Goal: Information Seeking & Learning: Check status

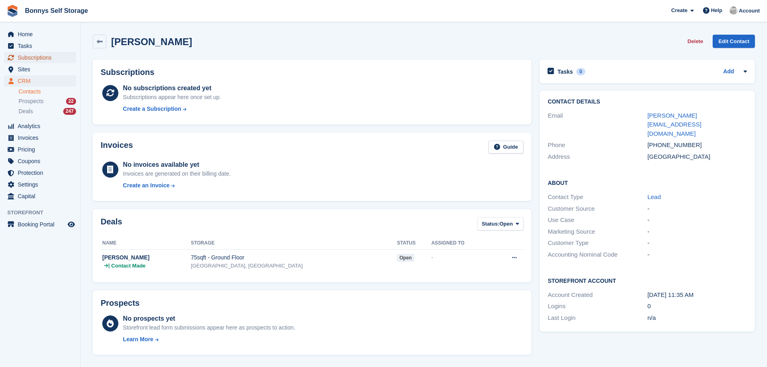
click at [32, 58] on span "Subscriptions" at bounding box center [42, 57] width 48 height 11
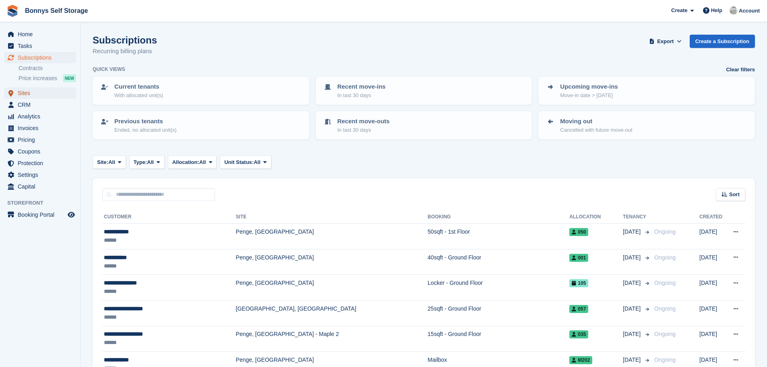
click at [24, 92] on span "Sites" at bounding box center [42, 92] width 48 height 11
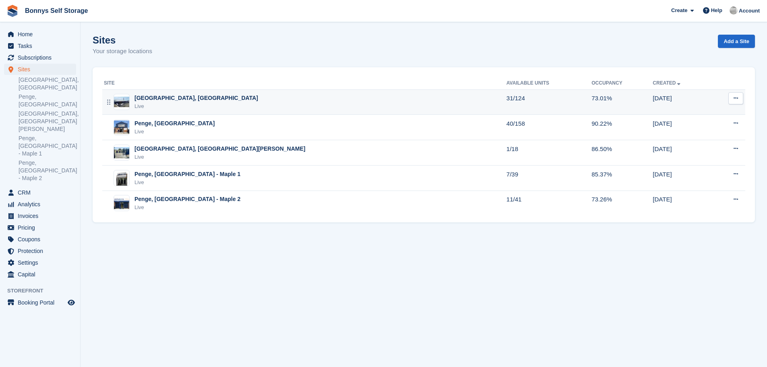
click at [162, 97] on div "[GEOGRAPHIC_DATA], [GEOGRAPHIC_DATA]" at bounding box center [196, 98] width 124 height 8
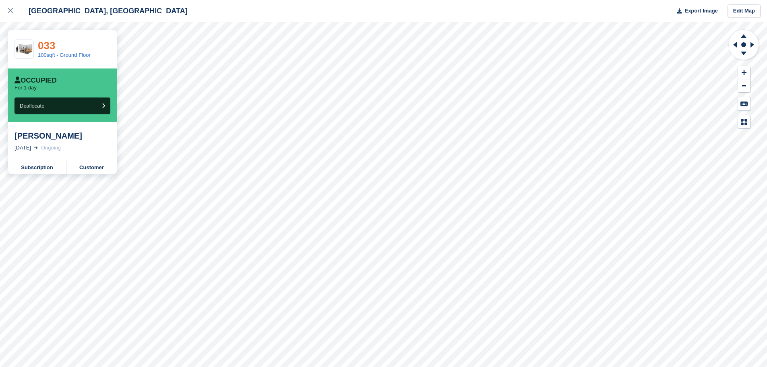
click at [50, 45] on link "033" at bounding box center [46, 45] width 17 height 12
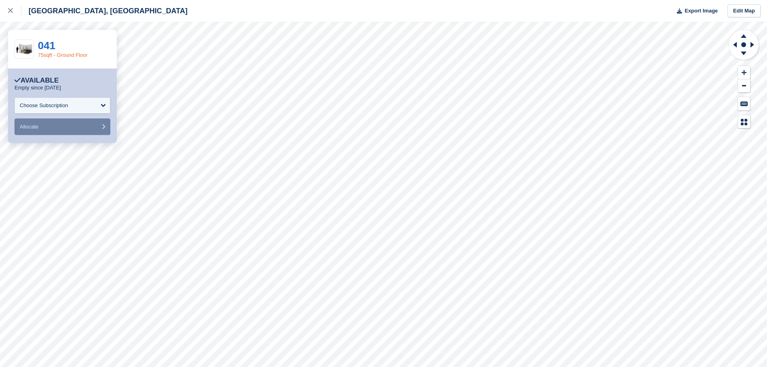
click at [68, 52] on link "75sqft - Ground Floor" at bounding box center [63, 55] width 50 height 6
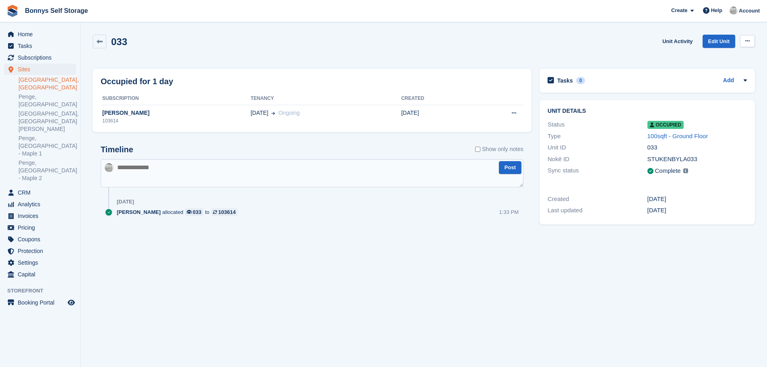
click at [751, 40] on button at bounding box center [747, 41] width 15 height 12
click at [682, 40] on link "Unit Activity" at bounding box center [677, 41] width 37 height 13
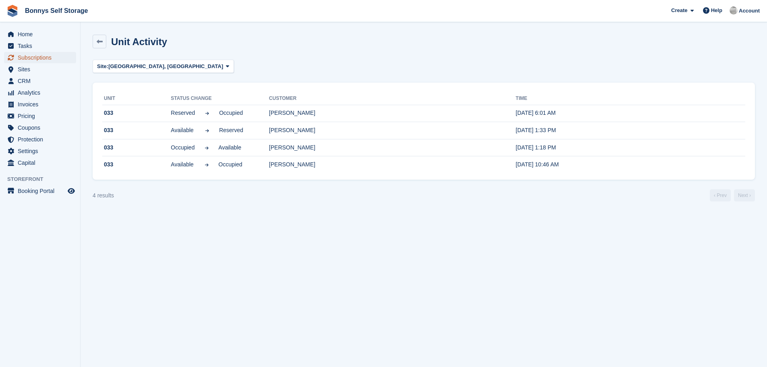
click at [29, 56] on span "Subscriptions" at bounding box center [42, 57] width 48 height 11
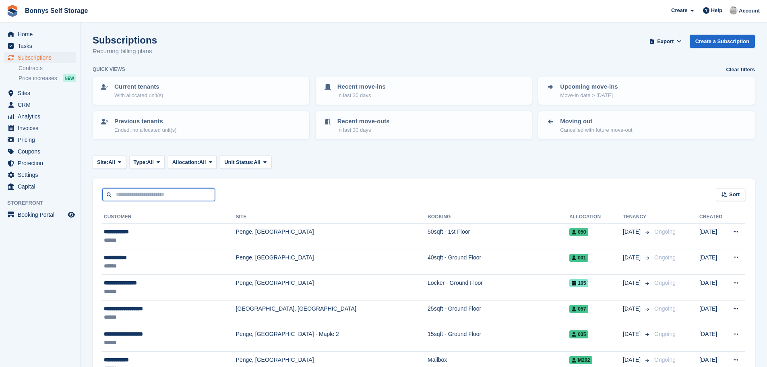
click at [141, 196] on input "text" at bounding box center [158, 194] width 113 height 13
type input "***"
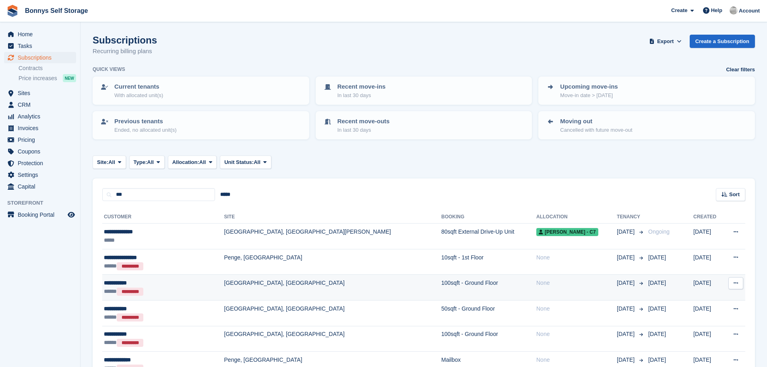
click at [128, 281] on div "**********" at bounding box center [150, 282] width 92 height 8
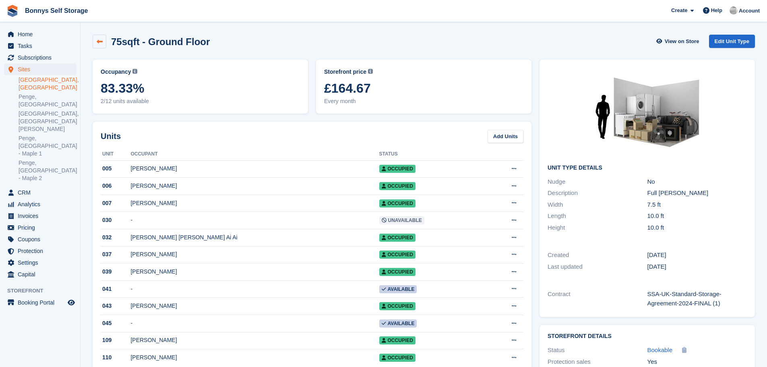
click at [101, 41] on icon at bounding box center [100, 42] width 6 height 6
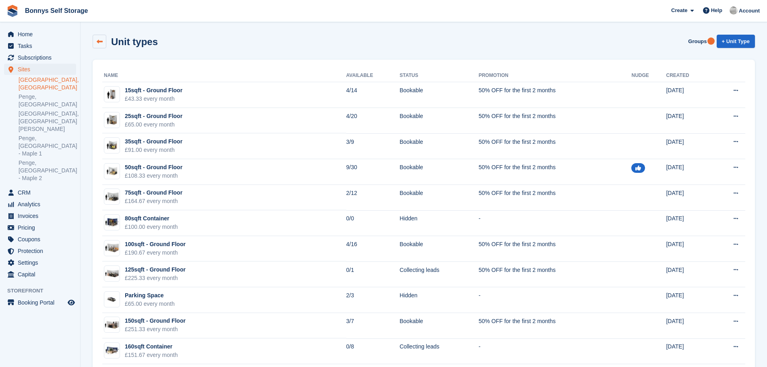
click at [101, 39] on icon at bounding box center [100, 42] width 6 height 6
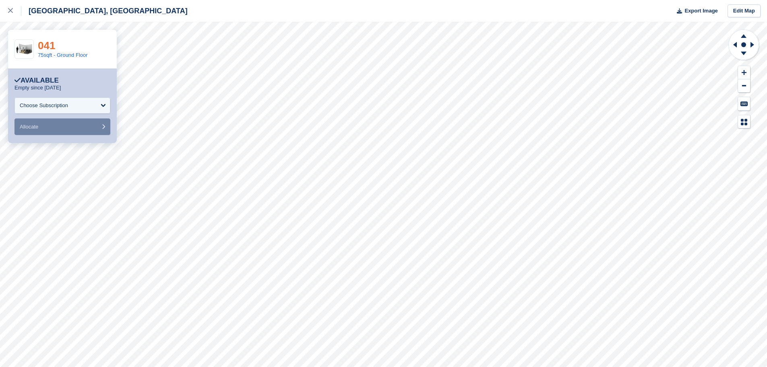
click at [42, 45] on link "041" at bounding box center [46, 45] width 17 height 12
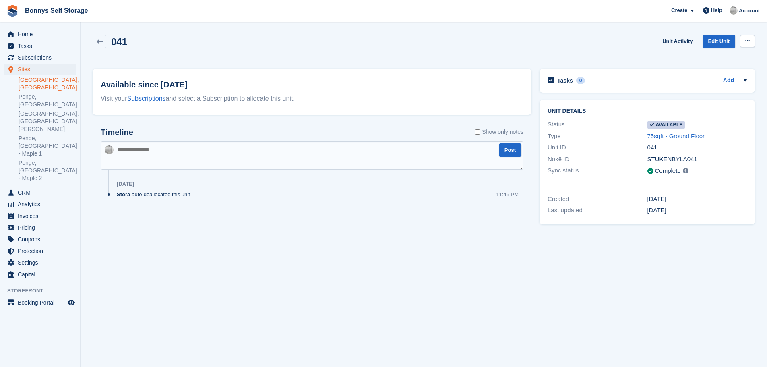
click at [748, 40] on icon at bounding box center [747, 40] width 4 height 5
click at [671, 41] on link "Unit Activity" at bounding box center [677, 41] width 37 height 13
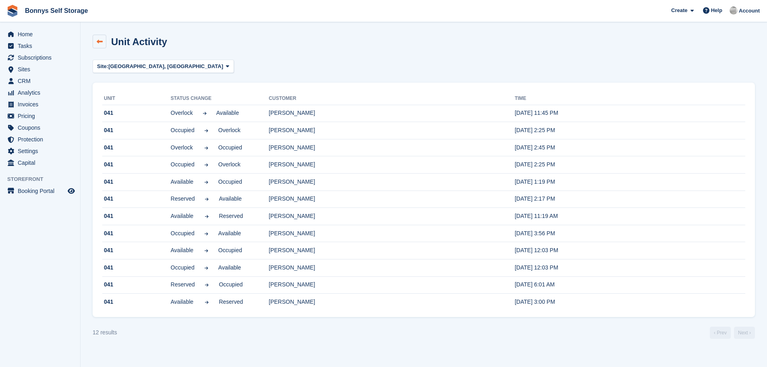
click at [99, 39] on icon at bounding box center [100, 42] width 6 height 6
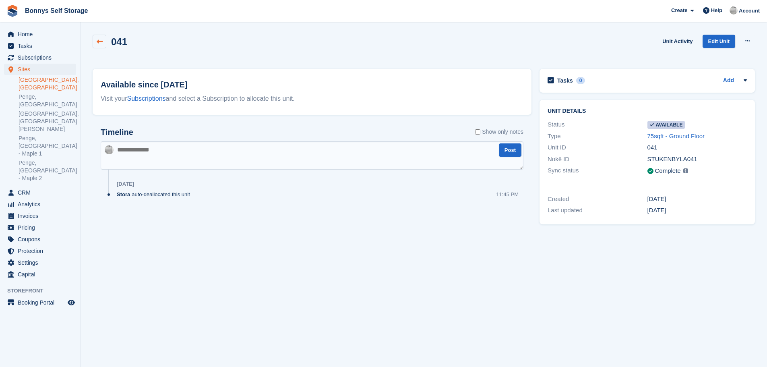
click at [99, 41] on icon at bounding box center [100, 42] width 6 height 6
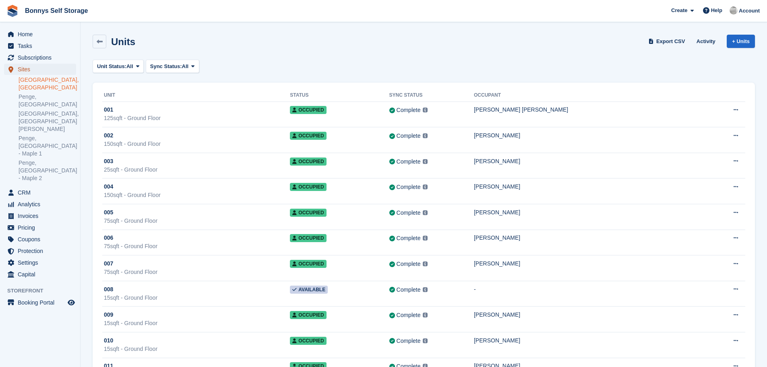
click at [21, 67] on span "Sites" at bounding box center [42, 69] width 48 height 11
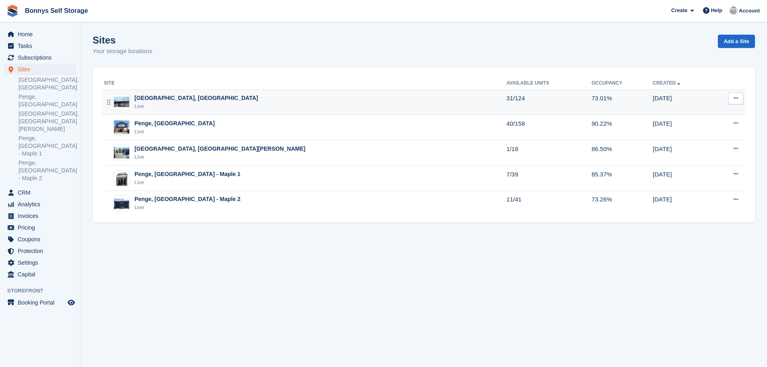
click at [154, 95] on div "[GEOGRAPHIC_DATA], [GEOGRAPHIC_DATA]" at bounding box center [196, 98] width 124 height 8
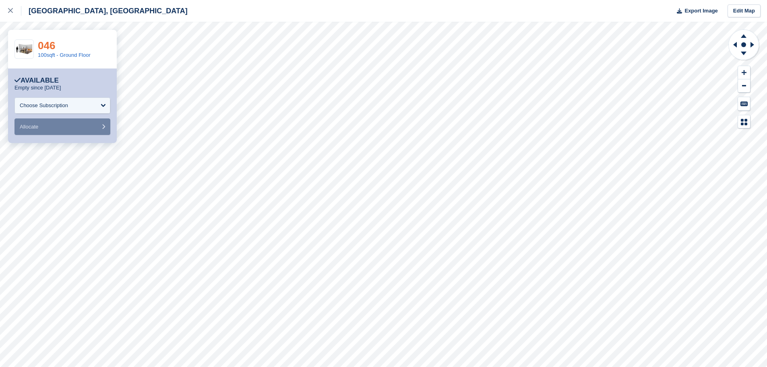
click at [48, 44] on link "046" at bounding box center [46, 45] width 17 height 12
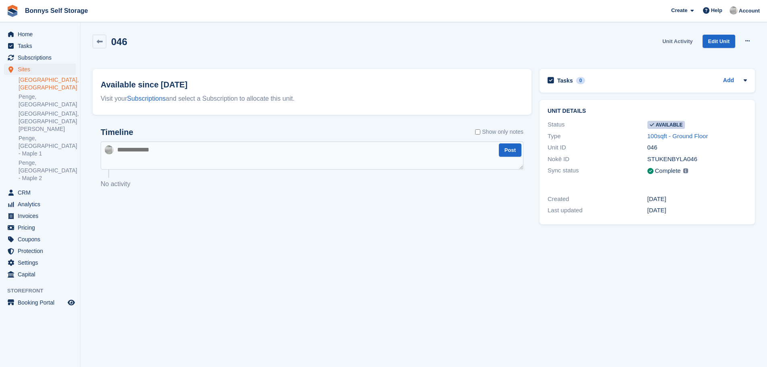
click at [674, 40] on link "Unit Activity" at bounding box center [677, 41] width 37 height 13
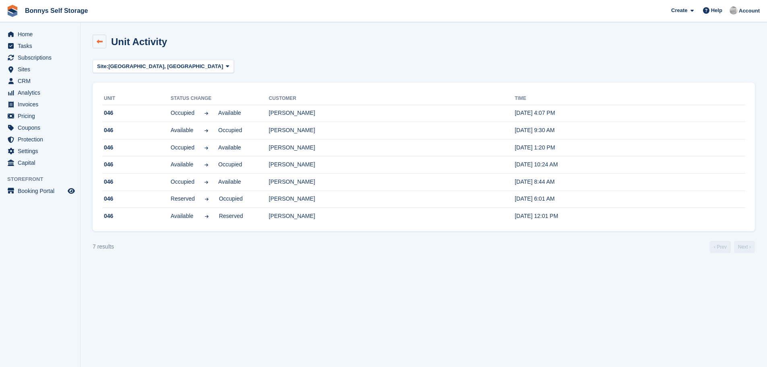
click at [101, 41] on icon at bounding box center [100, 42] width 6 height 6
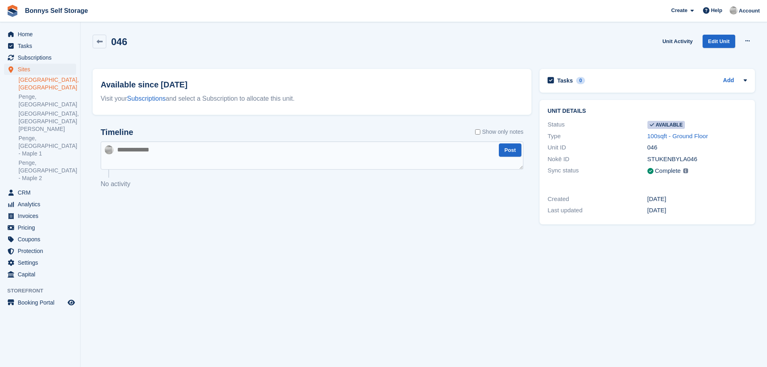
click at [29, 80] on link "[GEOGRAPHIC_DATA], [GEOGRAPHIC_DATA]" at bounding box center [48, 83] width 58 height 15
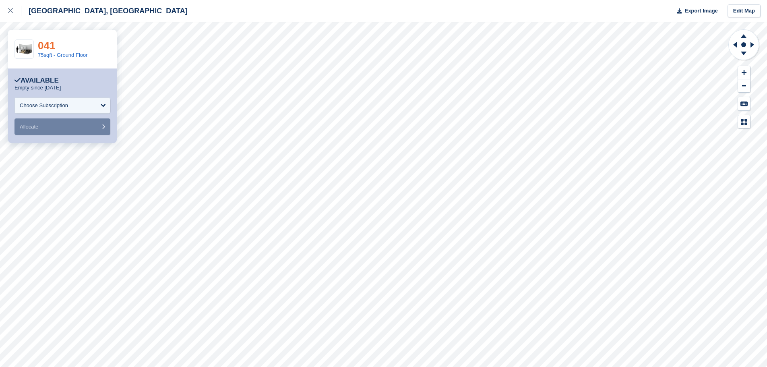
click at [47, 43] on link "041" at bounding box center [46, 45] width 17 height 12
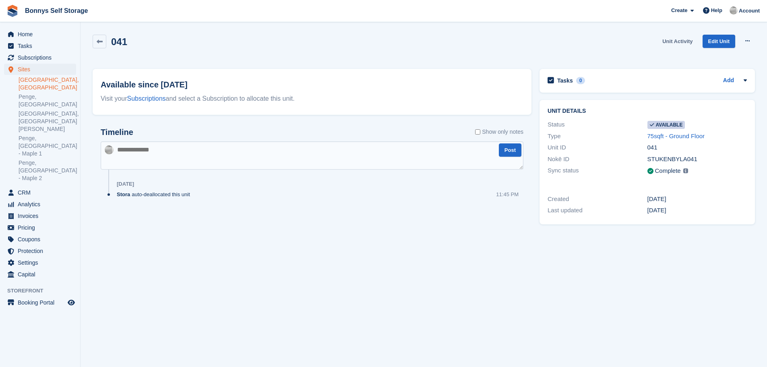
click at [686, 41] on link "Unit Activity" at bounding box center [677, 41] width 37 height 13
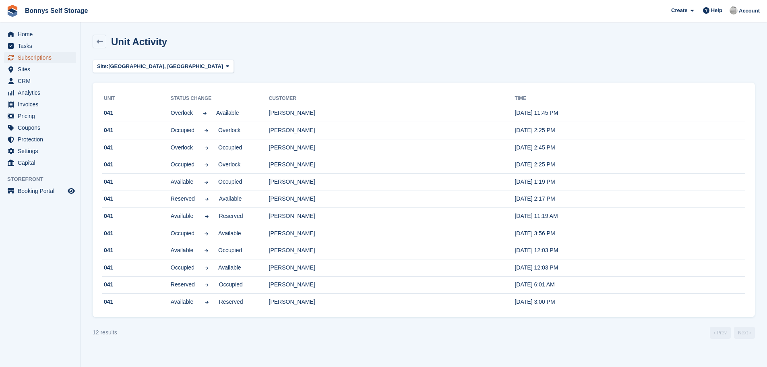
click at [35, 57] on span "Subscriptions" at bounding box center [42, 57] width 48 height 11
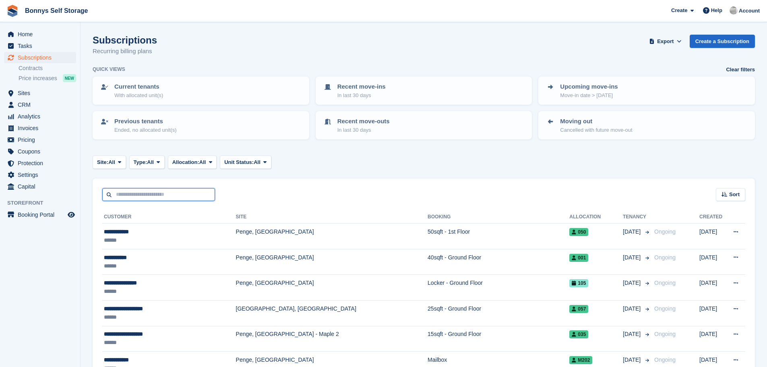
click at [126, 195] on input "text" at bounding box center [158, 194] width 113 height 13
type input "***"
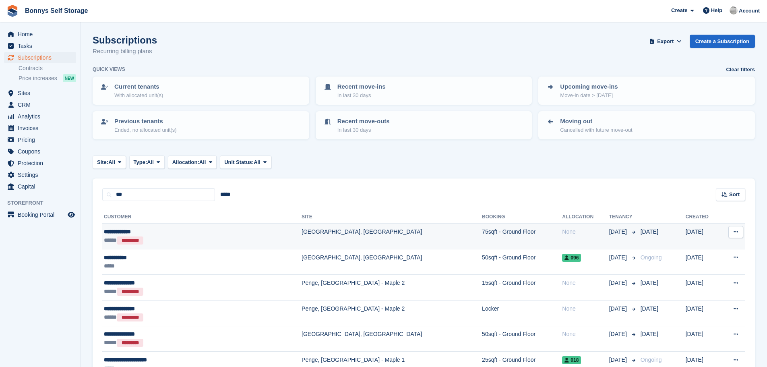
click at [128, 231] on div "**********" at bounding box center [170, 231] width 132 height 8
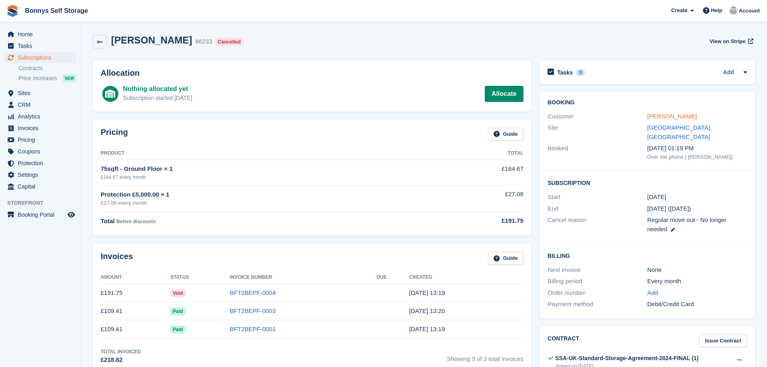
click at [664, 113] on link "Lee Perceival" at bounding box center [671, 116] width 49 height 7
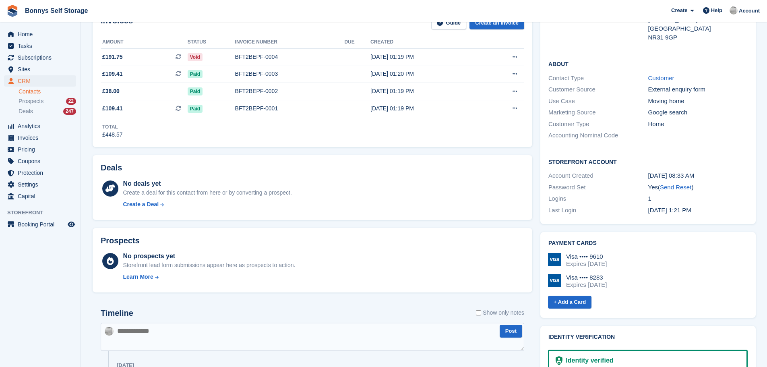
scroll to position [127, 0]
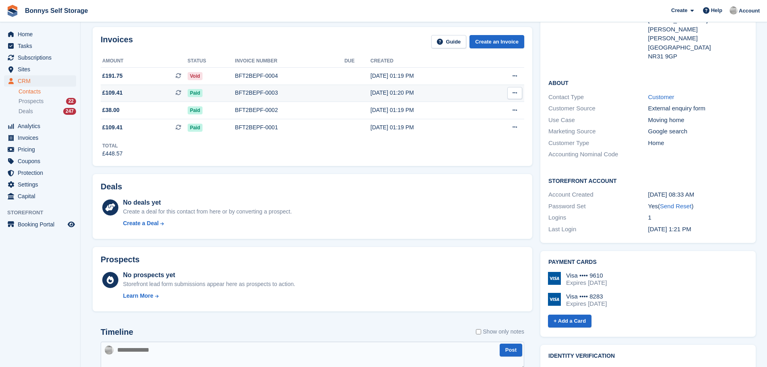
click at [251, 91] on div "BFT2BEPF-0003" at bounding box center [289, 93] width 109 height 8
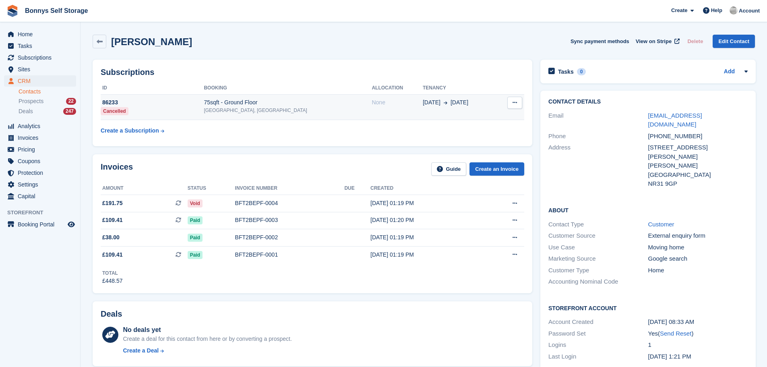
click at [254, 101] on div "75sqft - Ground Floor" at bounding box center [288, 102] width 168 height 8
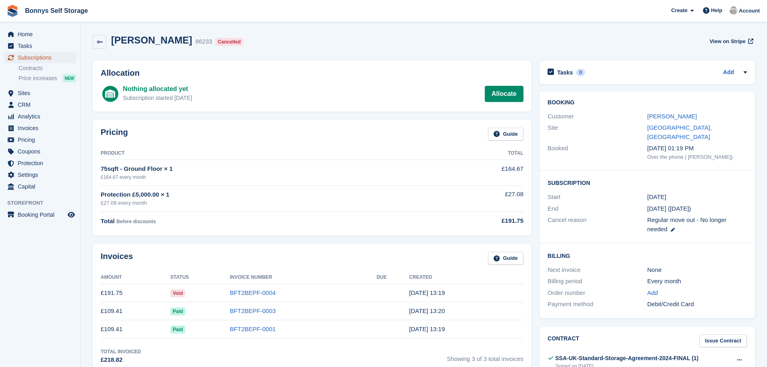
click at [34, 56] on span "Subscriptions" at bounding box center [42, 57] width 48 height 11
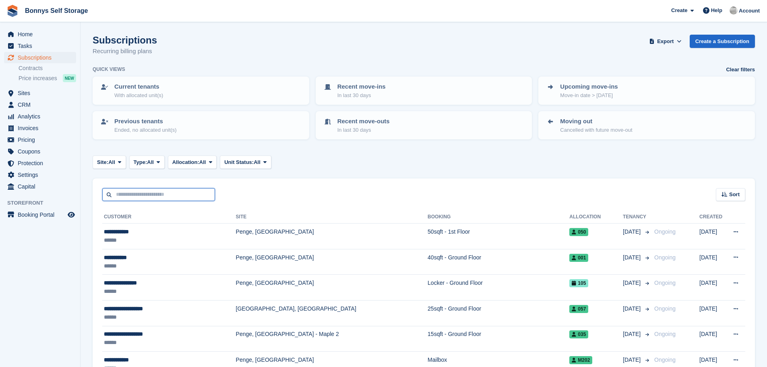
click at [138, 192] on input "text" at bounding box center [158, 194] width 113 height 13
type input "****"
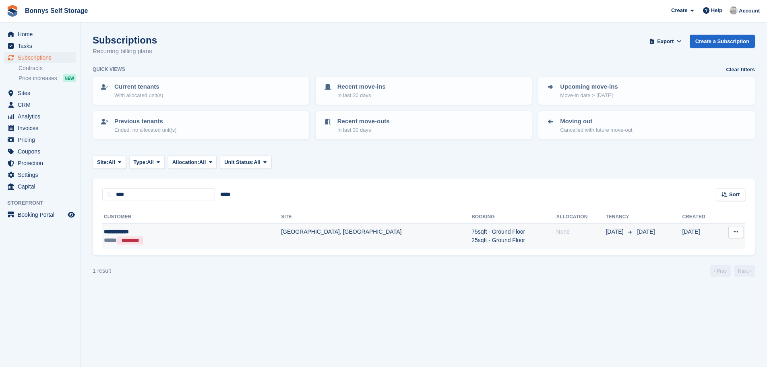
click at [281, 232] on td "[GEOGRAPHIC_DATA], [GEOGRAPHIC_DATA]" at bounding box center [376, 235] width 190 height 25
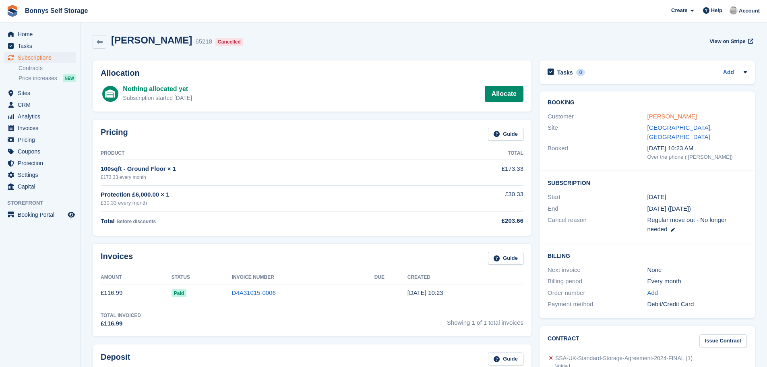
click at [672, 114] on link "Jan Rzymski" at bounding box center [671, 116] width 49 height 7
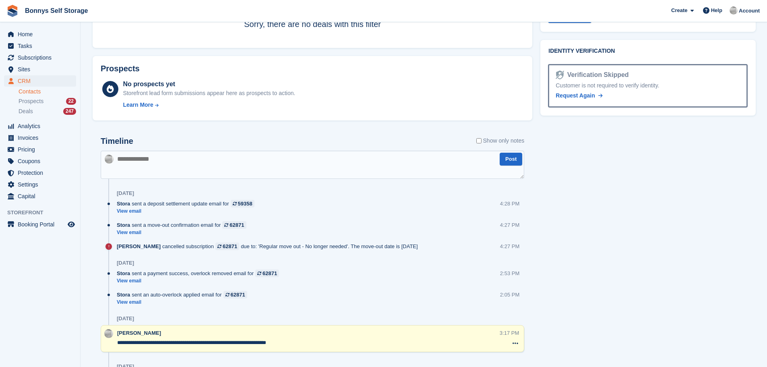
scroll to position [241, 0]
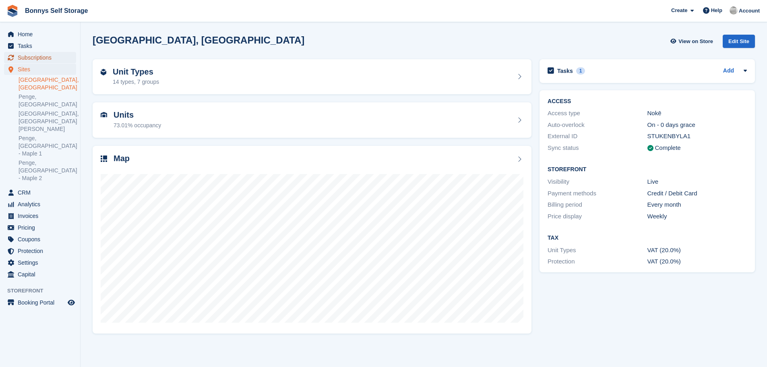
click at [45, 56] on span "Subscriptions" at bounding box center [42, 57] width 48 height 11
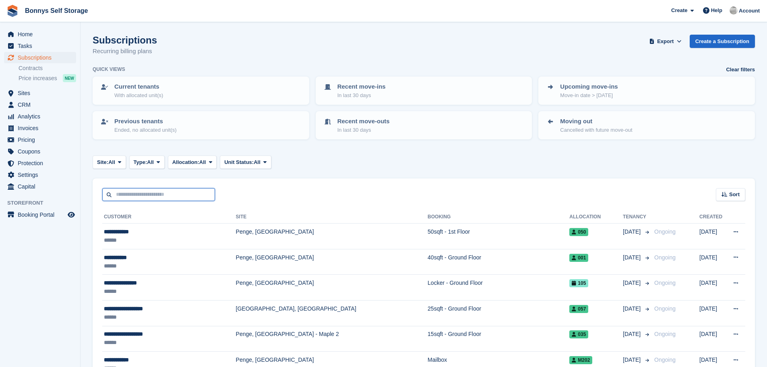
click at [128, 194] on input "text" at bounding box center [158, 194] width 113 height 13
type input "****"
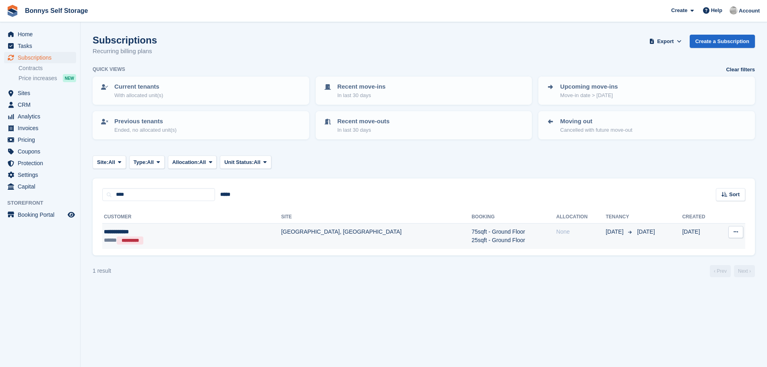
click at [119, 230] on div "**********" at bounding box center [159, 231] width 111 height 8
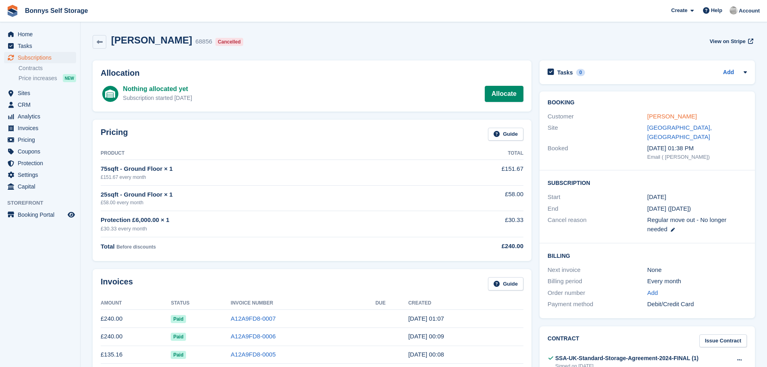
click at [662, 117] on link "[PERSON_NAME]" at bounding box center [671, 116] width 49 height 7
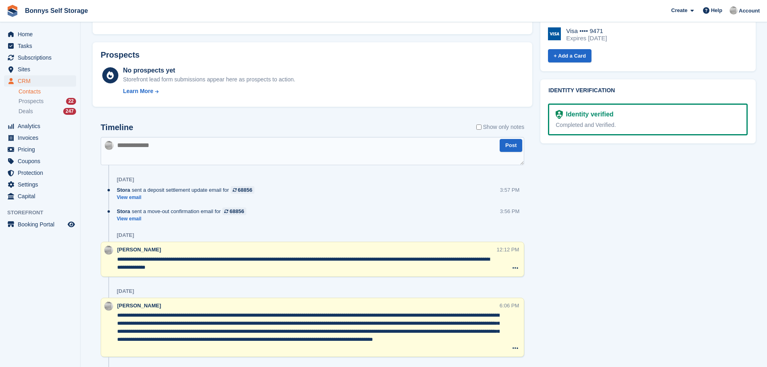
scroll to position [443, 0]
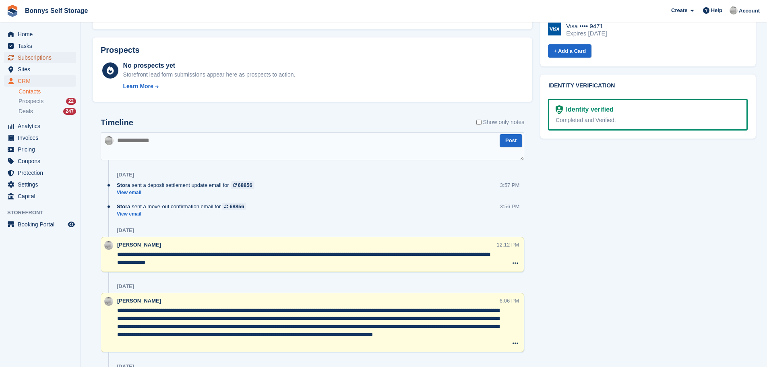
click at [35, 57] on span "Subscriptions" at bounding box center [42, 57] width 48 height 11
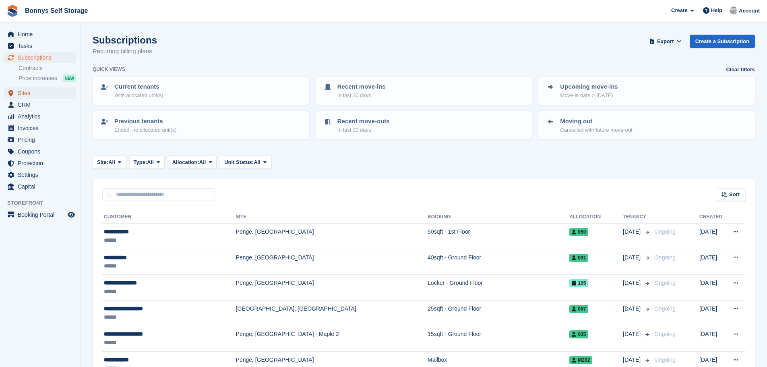
click at [27, 93] on span "Sites" at bounding box center [42, 92] width 48 height 11
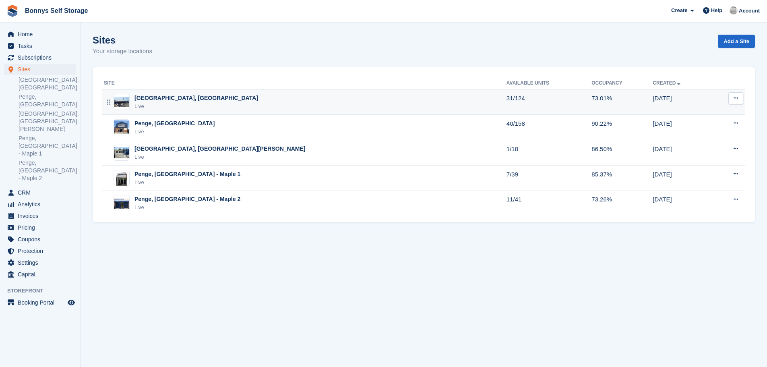
click at [183, 99] on div "[GEOGRAPHIC_DATA], [GEOGRAPHIC_DATA]" at bounding box center [196, 98] width 124 height 8
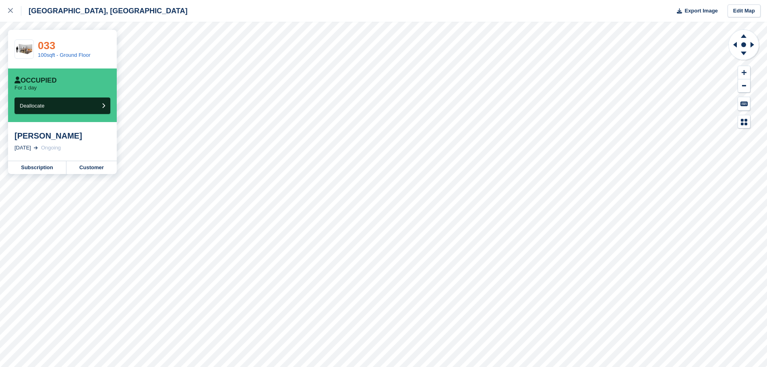
click at [49, 45] on link "033" at bounding box center [46, 45] width 17 height 12
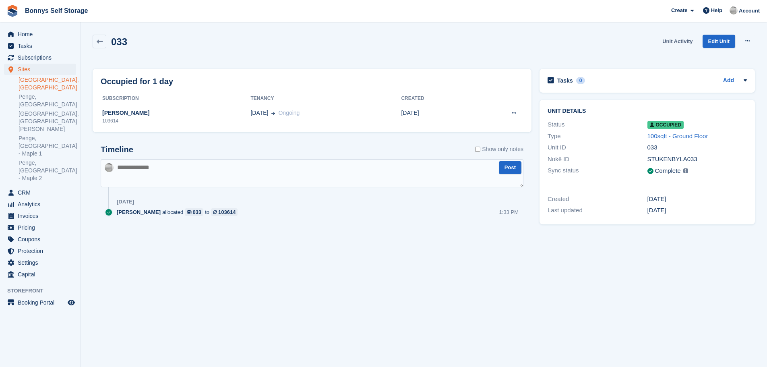
click at [684, 41] on link "Unit Activity" at bounding box center [677, 41] width 37 height 13
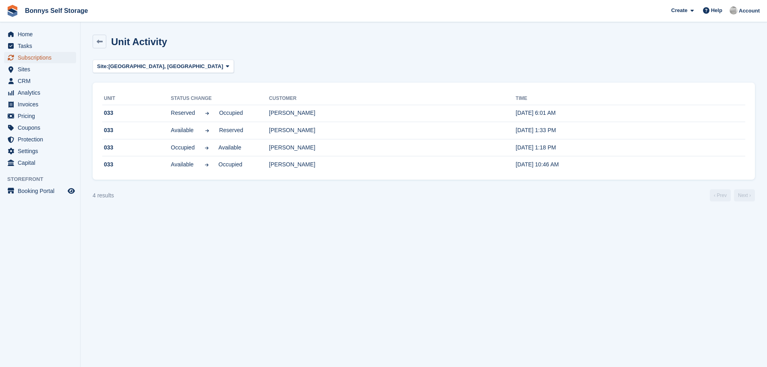
click at [29, 56] on span "Subscriptions" at bounding box center [42, 57] width 48 height 11
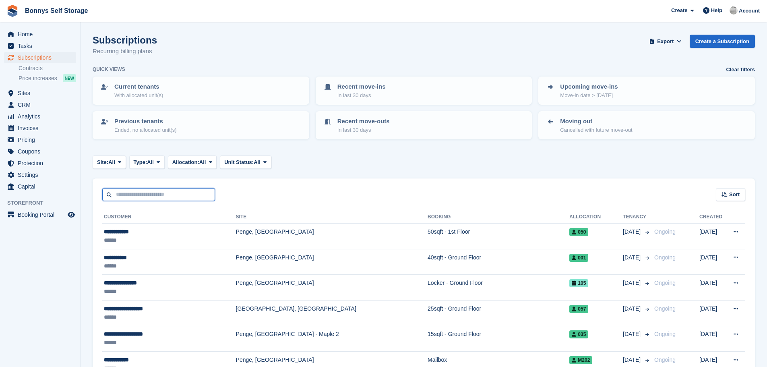
click at [133, 194] on input "text" at bounding box center [158, 194] width 113 height 13
type input "***"
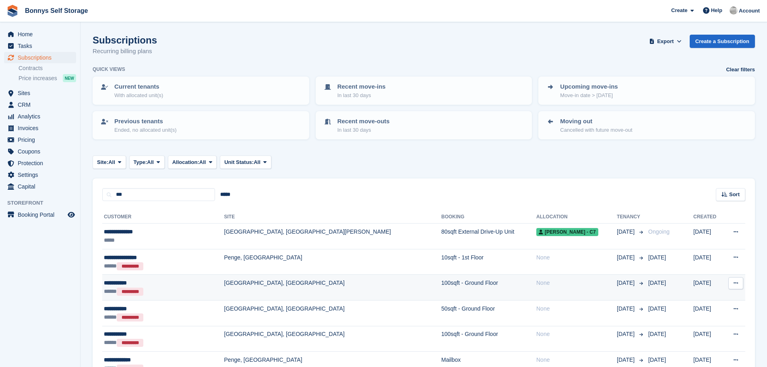
click at [119, 282] on div "**********" at bounding box center [150, 282] width 92 height 8
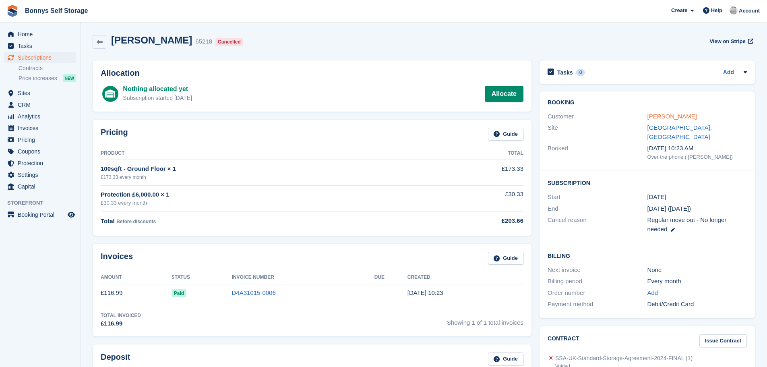
click at [672, 116] on link "Jan Rzymski" at bounding box center [671, 116] width 49 height 7
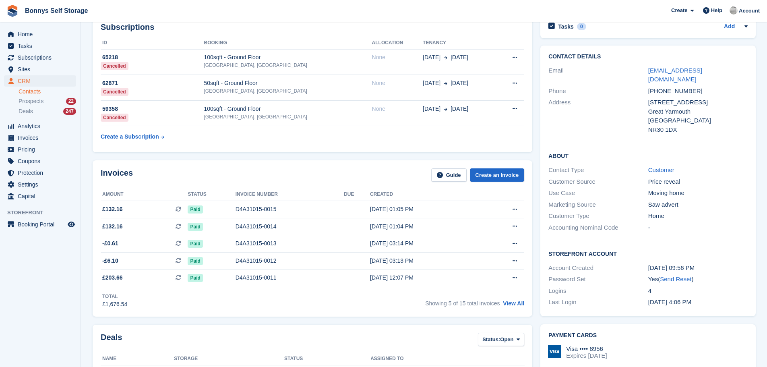
scroll to position [201, 0]
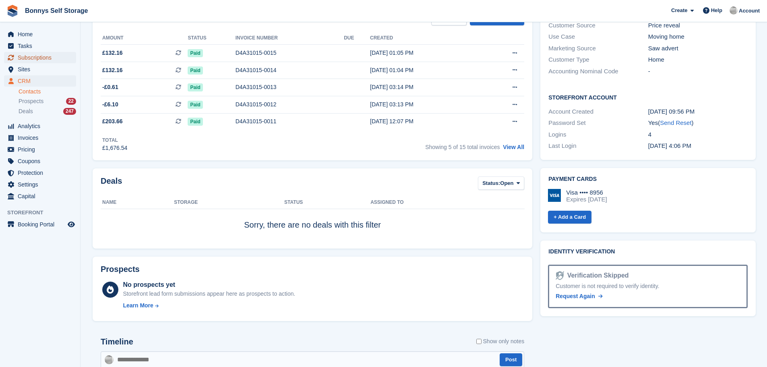
click at [29, 56] on span "Subscriptions" at bounding box center [42, 57] width 48 height 11
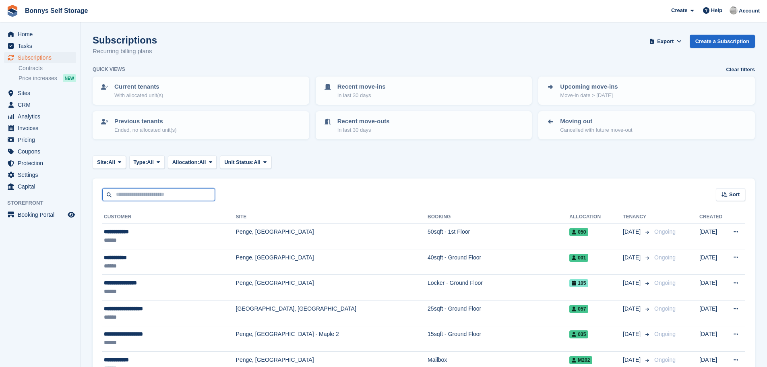
click at [137, 194] on input "text" at bounding box center [158, 194] width 113 height 13
type input "***"
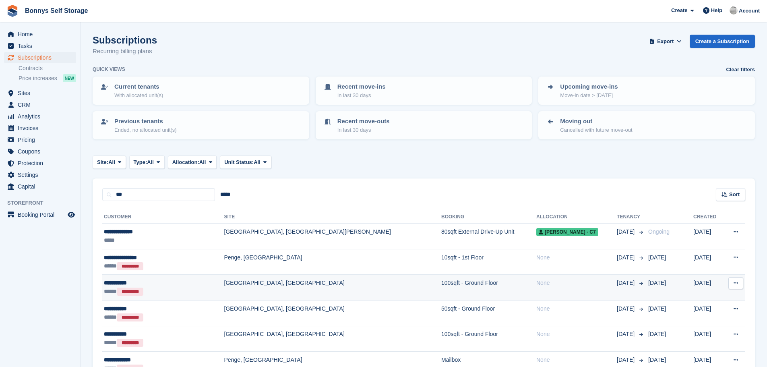
click at [126, 282] on div "**********" at bounding box center [150, 282] width 92 height 8
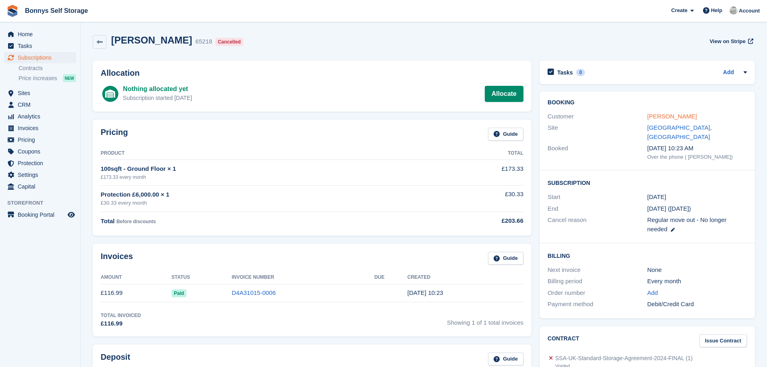
click at [671, 114] on link "Jan Rzymski" at bounding box center [671, 116] width 49 height 7
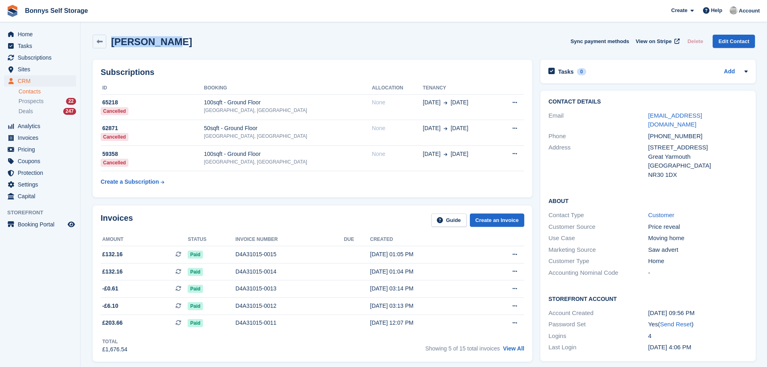
drag, startPoint x: 167, startPoint y: 42, endPoint x: 111, endPoint y: 41, distance: 55.9
click at [111, 41] on div "Jan Rzymski Sync payment methods View on Stripe Delete Edit Contact" at bounding box center [424, 42] width 662 height 14
copy h2 "Jan Rzymski"
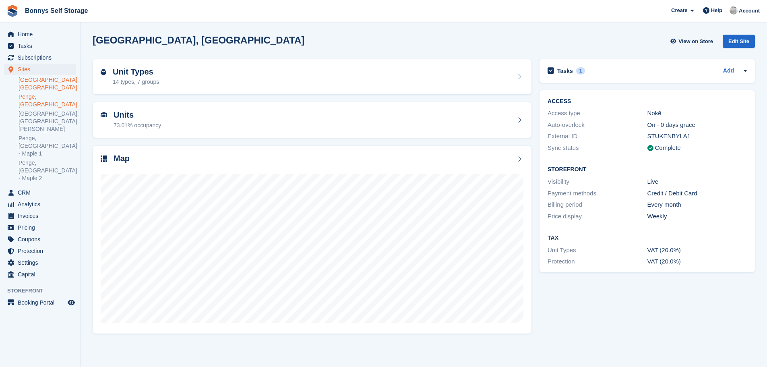
click at [41, 96] on link "Penge, [GEOGRAPHIC_DATA]" at bounding box center [48, 100] width 58 height 15
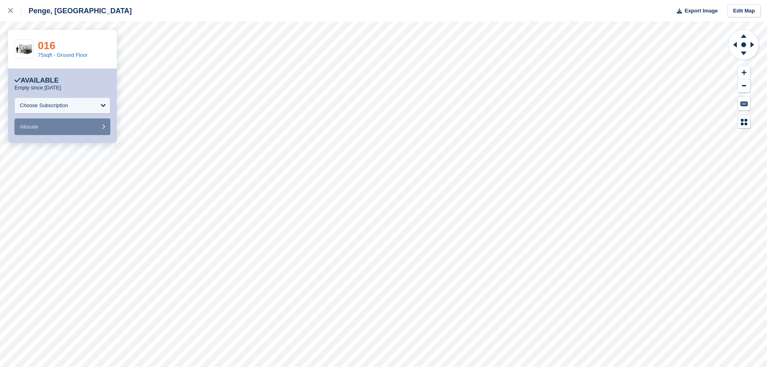
click at [45, 46] on link "016" at bounding box center [46, 45] width 17 height 12
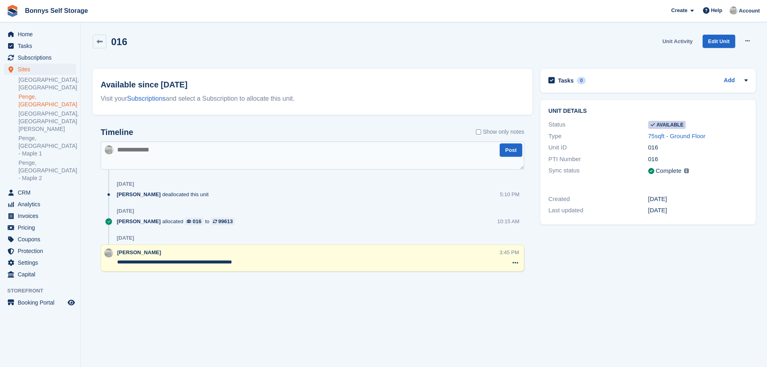
click at [679, 42] on link "Unit Activity" at bounding box center [677, 41] width 37 height 13
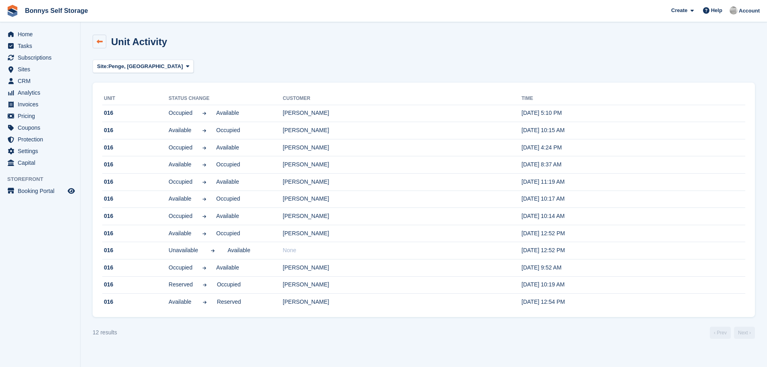
drag, startPoint x: 319, startPoint y: 115, endPoint x: 98, endPoint y: 42, distance: 232.6
click at [98, 42] on icon at bounding box center [100, 42] width 6 height 6
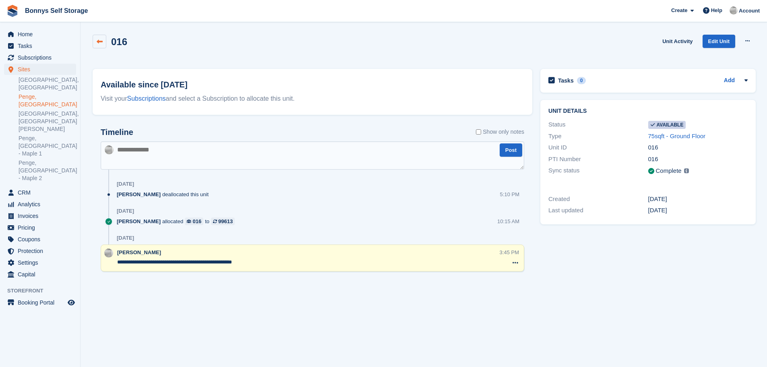
click at [100, 41] on icon at bounding box center [100, 42] width 6 height 6
